Goal: Transaction & Acquisition: Purchase product/service

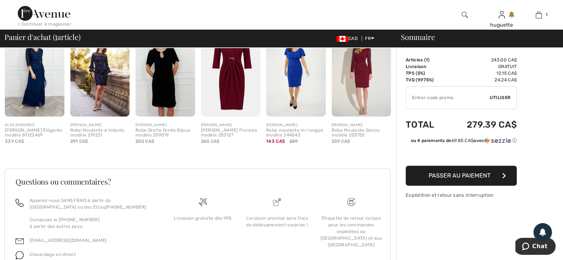
scroll to position [329, 0]
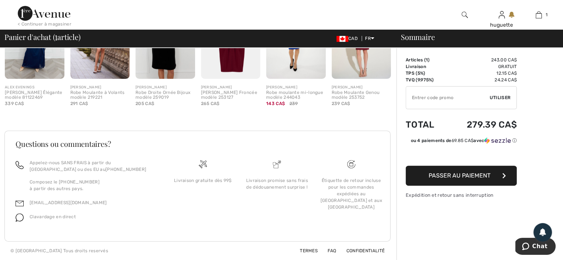
click at [459, 179] on span "Passer au paiement" at bounding box center [460, 175] width 62 height 7
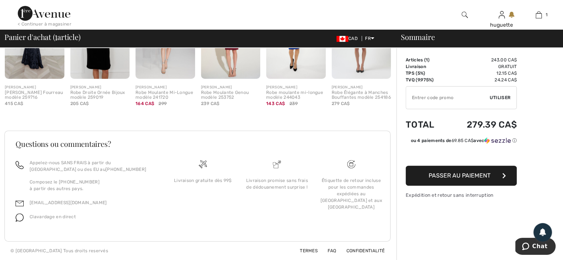
scroll to position [329, 0]
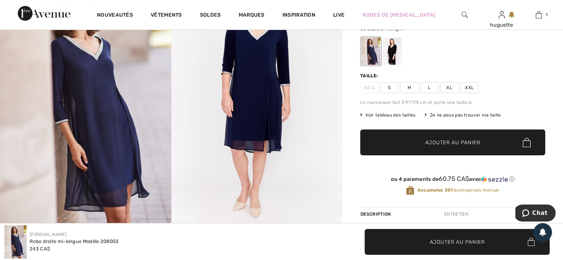
click at [395, 118] on span "Voir tableau des tailles" at bounding box center [388, 115] width 56 height 7
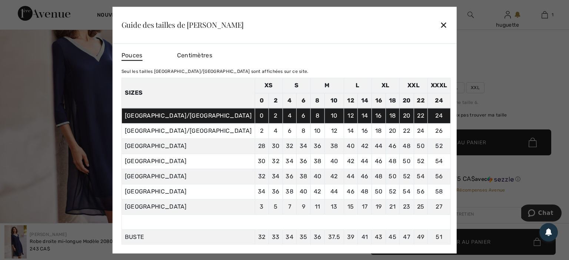
click at [439, 23] on div "✕" at bounding box center [443, 25] width 8 height 16
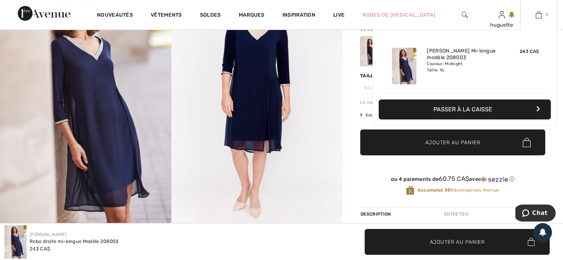
click at [536, 15] on img at bounding box center [539, 14] width 6 height 9
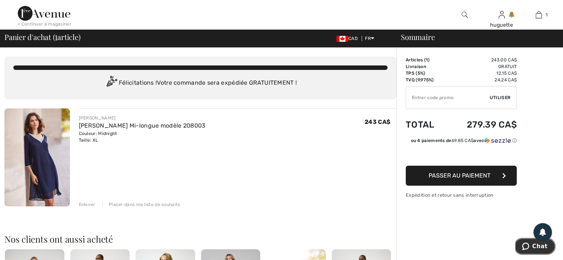
click at [540, 244] on span "Chat" at bounding box center [539, 246] width 15 height 7
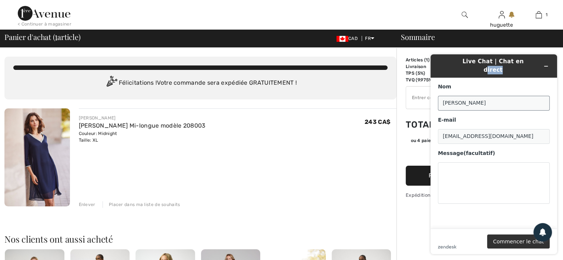
drag, startPoint x: 516, startPoint y: 57, endPoint x: 502, endPoint y: 103, distance: 47.9
click at [503, 104] on div "Live Chat | Chat en direct Nom huguette chartrand E-mail charth01@hotmail.com M…" at bounding box center [493, 154] width 127 height 200
click at [330, 144] on div "FRANK LYMAN Robe Droite Mi-longue modèle 208003 Couleur: Midnight Taille: XL Ve…" at bounding box center [238, 129] width 318 height 29
click at [546, 64] on icon "Réduire le widget" at bounding box center [545, 66] width 5 height 5
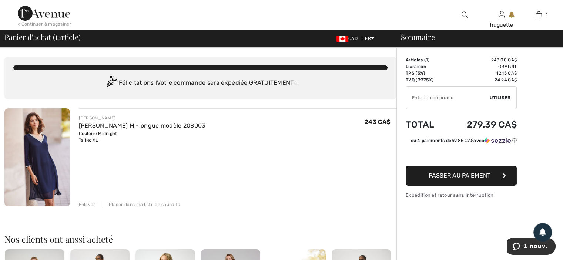
drag, startPoint x: 83, startPoint y: 128, endPoint x: 193, endPoint y: 154, distance: 112.9
click at [193, 144] on div "FRANK LYMAN Robe Droite Mi-longue modèle 208003 Couleur: Midnight Taille: XL Ve…" at bounding box center [238, 129] width 318 height 29
copy div "FRANK LYMAN Robe Droite Mi-longue modèle 208003 Couleur: Midnight Taille: XL"
click at [533, 246] on span "1 nouv." at bounding box center [535, 246] width 24 height 7
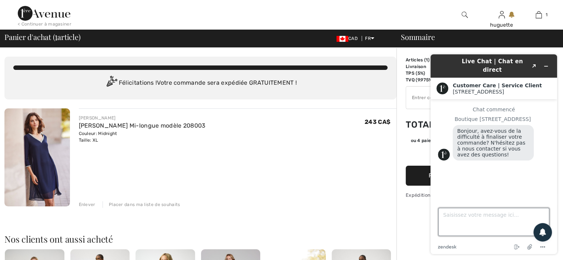
click at [446, 214] on textarea "Saisissez votre message ici..." at bounding box center [493, 222] width 111 height 28
type textarea "je désire commander cette robe"
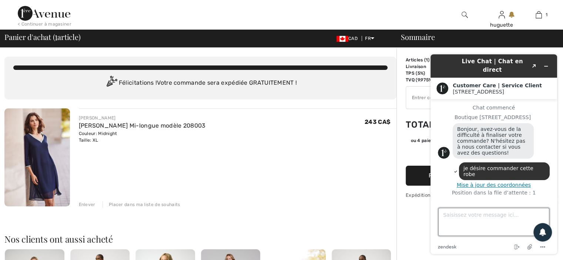
scroll to position [14, 0]
paste textarea "FRANK LYMAN Robe Droite Mi-longue modèle 208003 Couleur: Midnight Taille: XL"
type textarea "FRANK LYMAN Robe Droite Mi-longue modèle 208003 Couleur: Midnight Taille: XL"
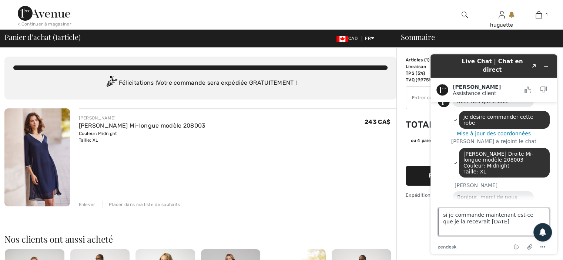
scroll to position [96, 0]
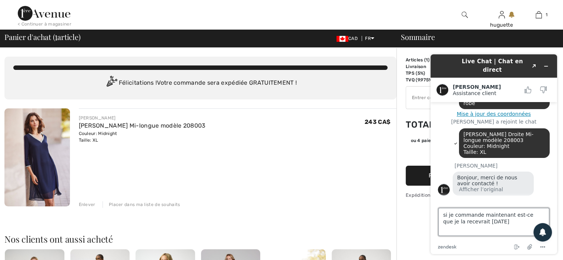
type textarea "si je commande maintenant est-ce que je la recevrait jeudi"
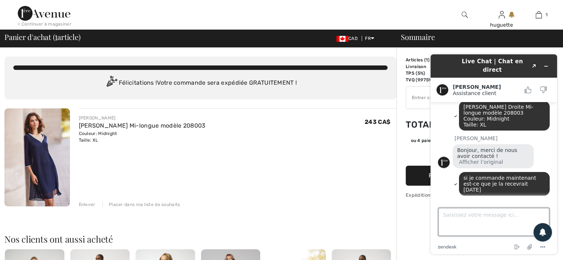
scroll to position [117, 0]
drag, startPoint x: 295, startPoint y: 190, endPoint x: 312, endPoint y: 205, distance: 23.6
click at [301, 197] on div "FRANK LYMAN Robe Droite Mi-longue modèle 208003 Couleur: Midnight Taille: XL Ve…" at bounding box center [238, 158] width 318 height 100
click at [443, 212] on textarea "Saisissez votre message ici..." at bounding box center [493, 222] width 111 height 28
click at [509, 212] on textarea "y a t il un mode de livraidon express" at bounding box center [493, 222] width 111 height 28
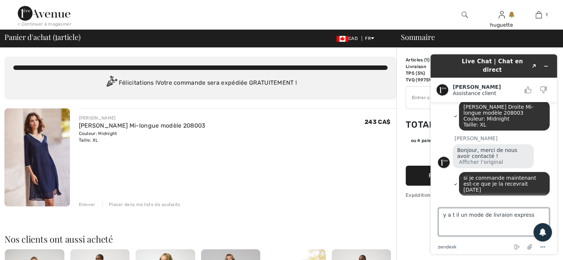
type textarea "y a t il un mode de livraison express"
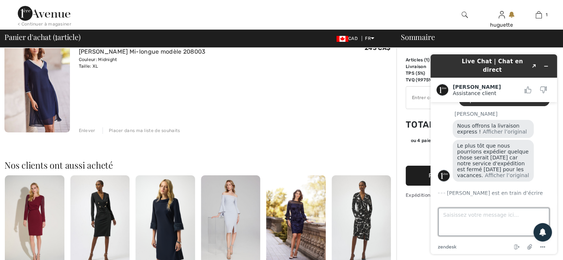
scroll to position [222, 0]
type textarea "parfait et combien coute ce service"
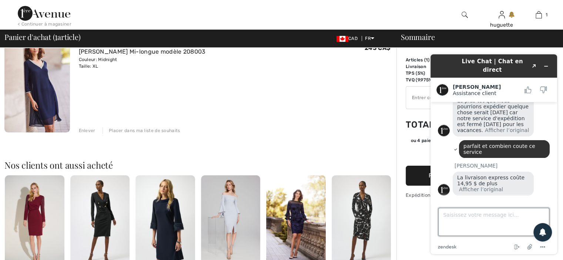
scroll to position [281, 0]
type textarea "parfait et comment je demande ce service"
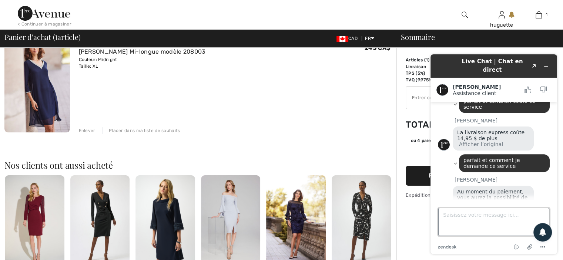
scroll to position [349, 0]
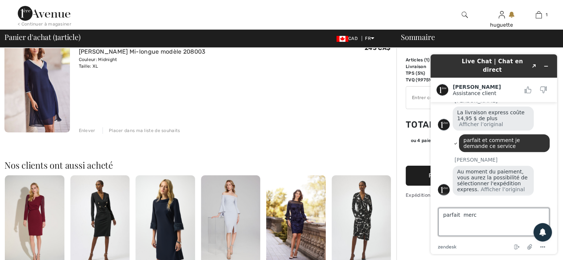
type textarea "parfait merci"
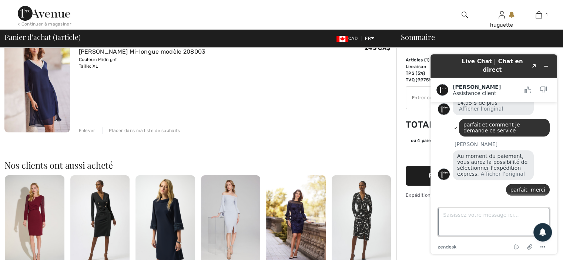
scroll to position [364, 0]
click at [311, 125] on div "FRANK LYMAN Robe Droite Mi-longue modèle 208003 Couleur: Midnight Taille: XL Ve…" at bounding box center [238, 84] width 318 height 100
click at [547, 65] on icon "Réduire le widget" at bounding box center [545, 66] width 5 height 5
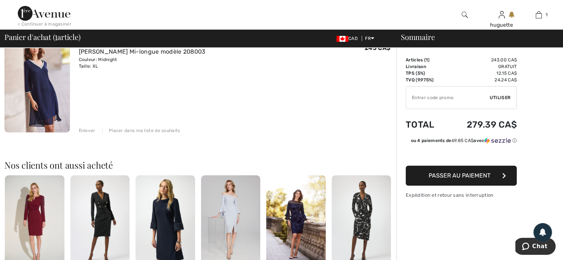
click at [454, 179] on span "Passer au paiement" at bounding box center [460, 175] width 62 height 7
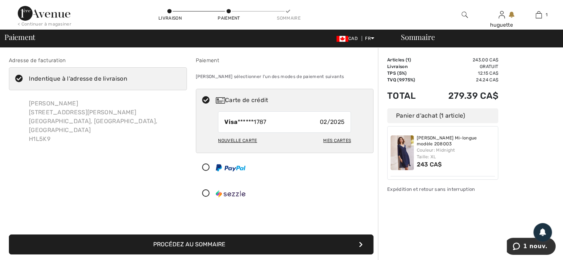
click at [249, 147] on div "Nouvelle carte" at bounding box center [237, 140] width 39 height 13
radio input "true"
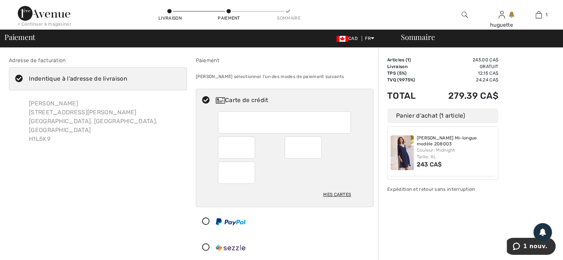
click at [133, 142] on div "huguette chartrand 2917 Rue Saint-Donat montreal, QC, CA H1L5K9" at bounding box center [98, 121] width 178 height 56
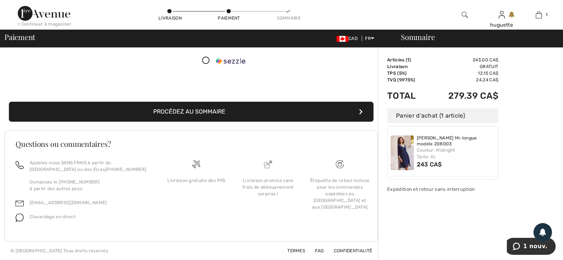
scroll to position [245, 0]
click at [216, 102] on button "Procédez au sommaire" at bounding box center [191, 112] width 365 height 20
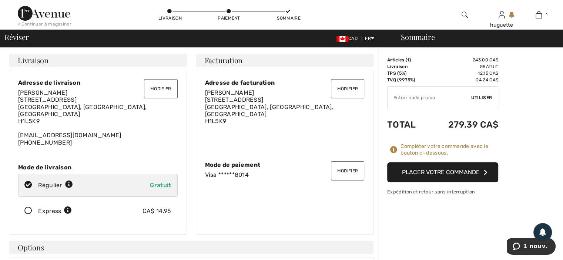
click at [33, 215] on icon at bounding box center [29, 211] width 20 height 8
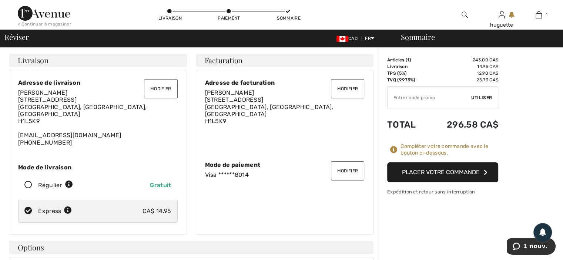
click at [446, 182] on button "Placer votre commande" at bounding box center [442, 172] width 111 height 20
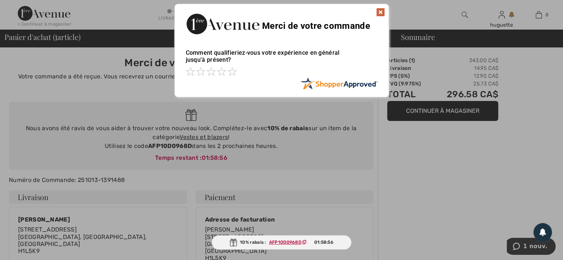
click at [468, 204] on div at bounding box center [281, 130] width 563 height 260
click at [381, 9] on img at bounding box center [380, 12] width 9 height 9
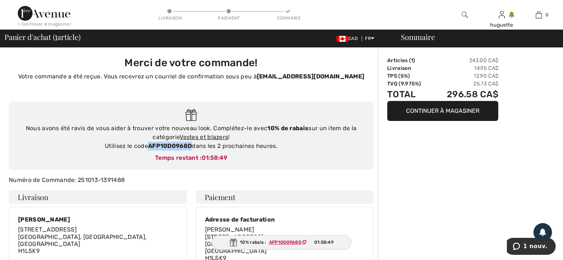
drag, startPoint x: 148, startPoint y: 158, endPoint x: 192, endPoint y: 157, distance: 44.5
click at [192, 151] on div "Nous avons été ravis de vous aider à trouver votre nouveau look. Complétez-le a…" at bounding box center [191, 137] width 350 height 27
copy strong "AFP10D0968D"
click at [205, 141] on link "Vestes et blazers" at bounding box center [204, 137] width 48 height 7
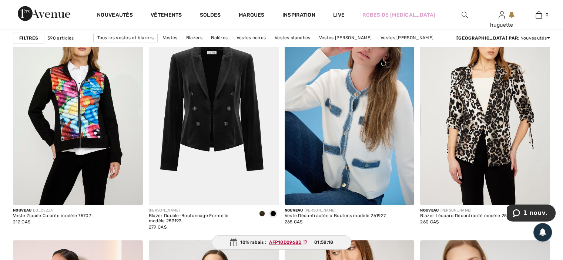
scroll to position [1110, 0]
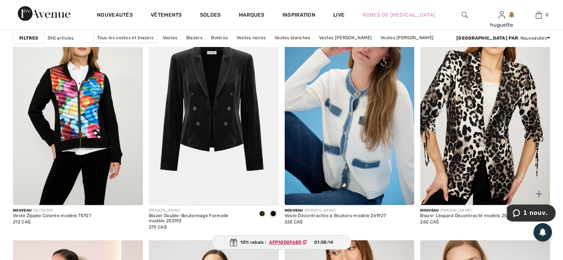
click at [465, 139] on img at bounding box center [485, 107] width 130 height 195
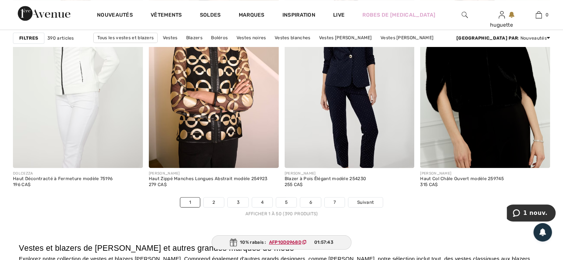
scroll to position [3405, 0]
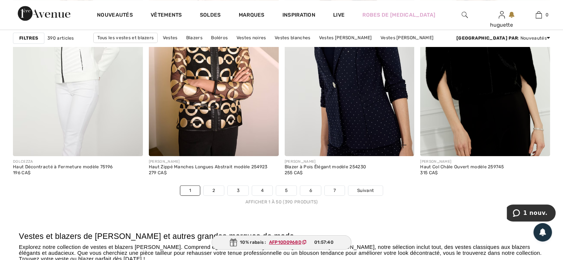
click at [336, 77] on img at bounding box center [350, 58] width 130 height 195
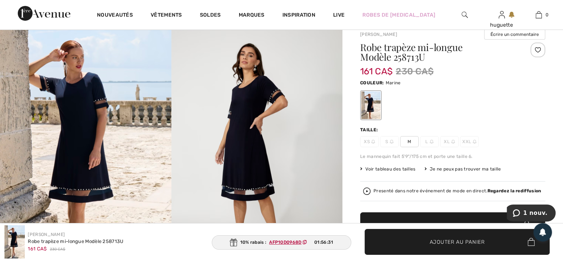
scroll to position [37, 0]
